Goal: Transaction & Acquisition: Obtain resource

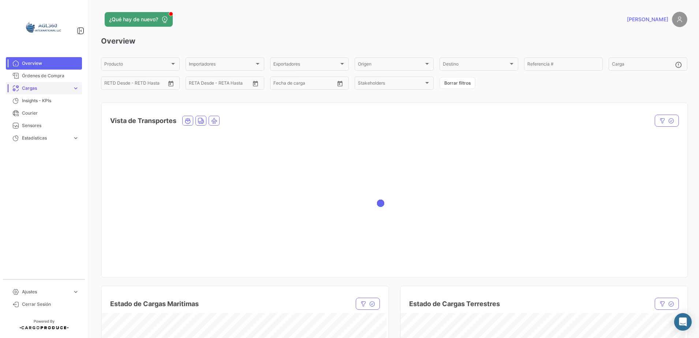
click at [42, 87] on span "Cargas" at bounding box center [46, 88] width 48 height 7
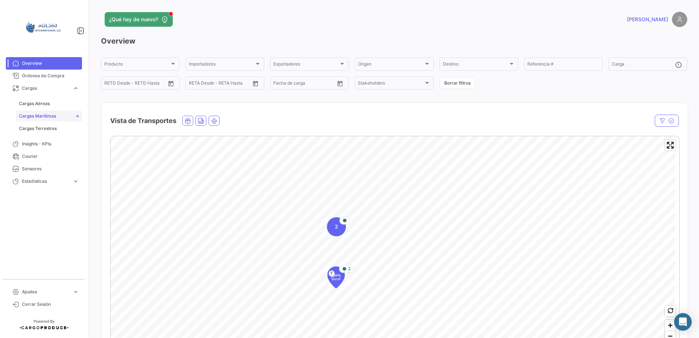
click at [44, 115] on span "Cargas Marítimas" at bounding box center [37, 116] width 37 height 7
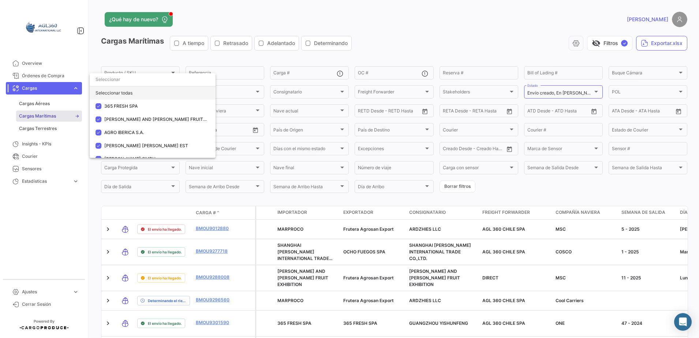
click at [121, 91] on div "Seleccionar todas" at bounding box center [153, 92] width 126 height 13
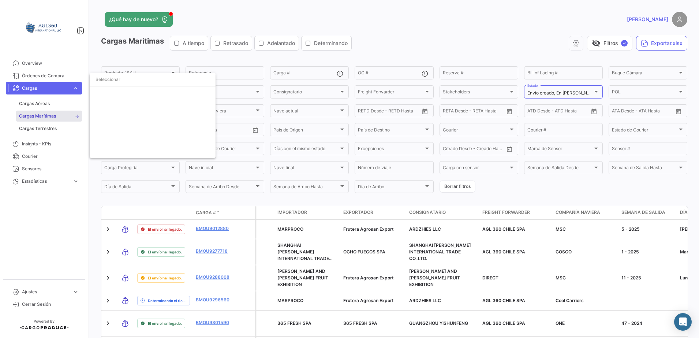
scroll to position [871, 0]
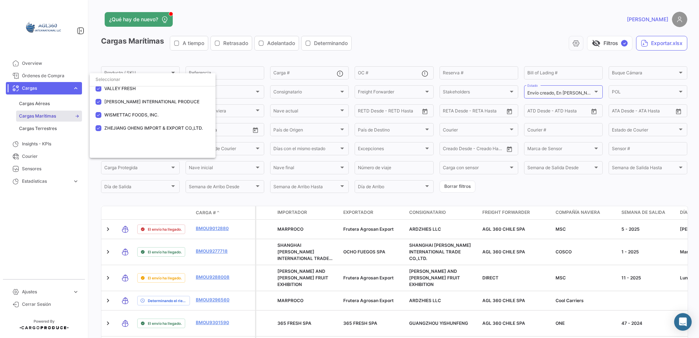
click at [270, 201] on div at bounding box center [349, 169] width 699 height 338
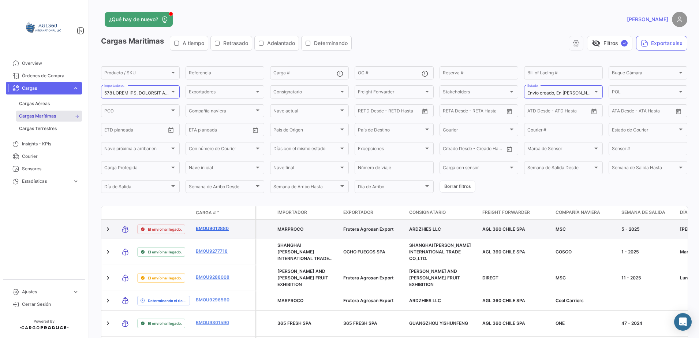
click at [223, 227] on link "BMOU9012880" at bounding box center [215, 228] width 38 height 7
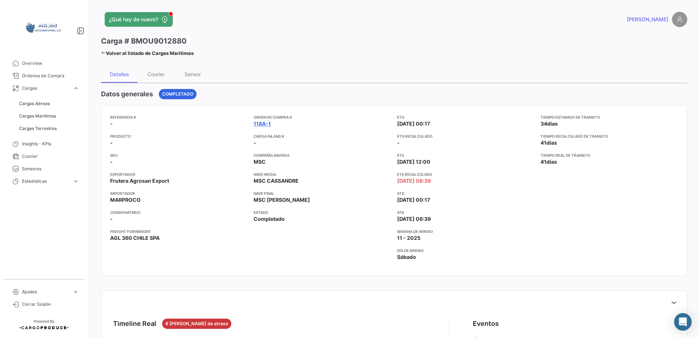
click at [262, 127] on link "118A-1" at bounding box center [262, 123] width 17 height 7
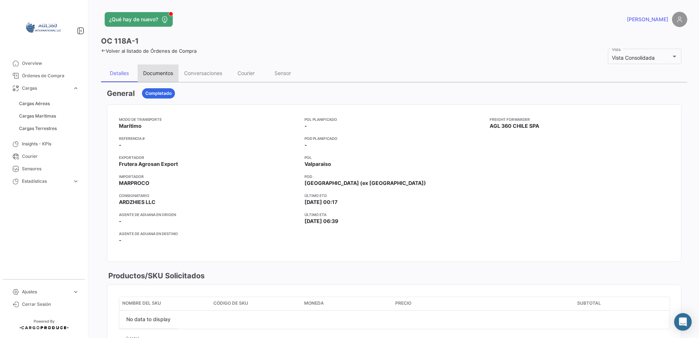
click at [169, 70] on div "Documentos" at bounding box center [158, 73] width 30 height 6
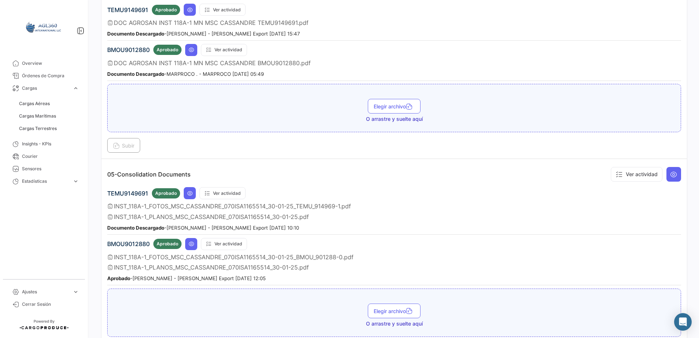
scroll to position [724, 0]
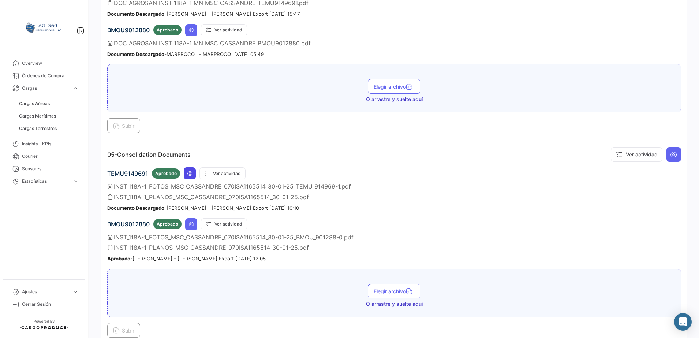
click at [190, 173] on icon at bounding box center [190, 174] width 6 height 6
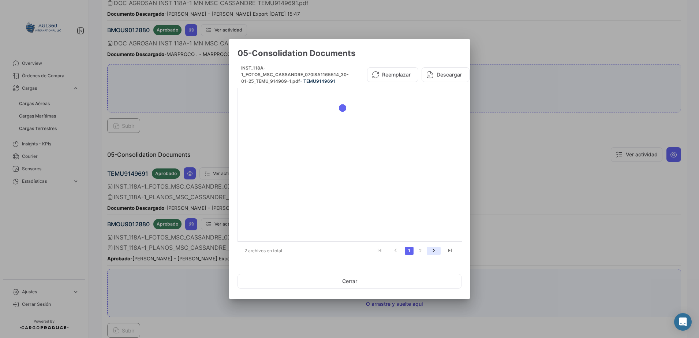
click at [433, 249] on icon "go to next page" at bounding box center [434, 251] width 10 height 9
click at [343, 283] on button "Cerrar" at bounding box center [350, 281] width 224 height 15
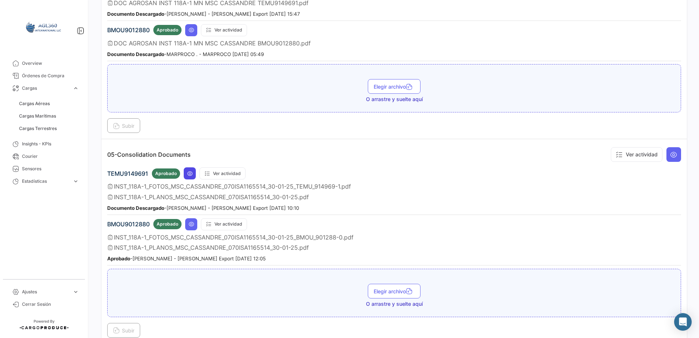
click at [189, 175] on icon at bounding box center [190, 174] width 6 height 6
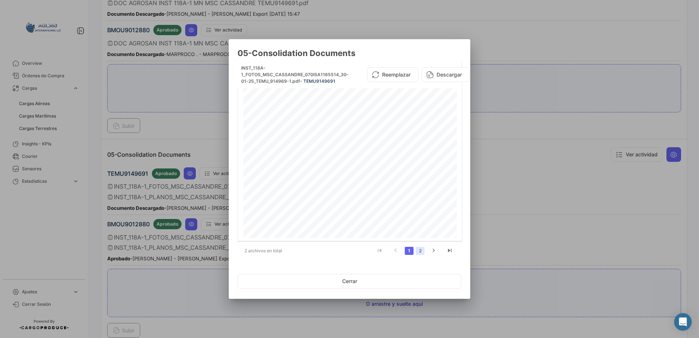
click at [417, 249] on link "2" at bounding box center [420, 251] width 9 height 8
click at [447, 70] on button "Descargar" at bounding box center [449, 74] width 48 height 15
